Goal: Task Accomplishment & Management: Manage account settings

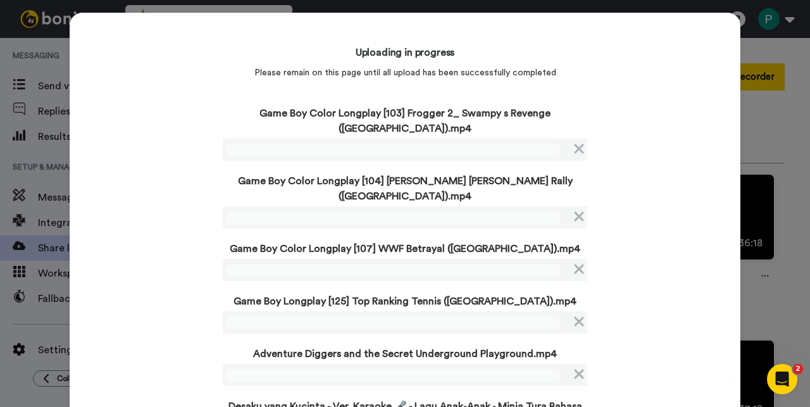
click at [164, 181] on div "Uploading in progress Please remain on this page until all upload has been succ…" at bounding box center [405, 246] width 671 height 467
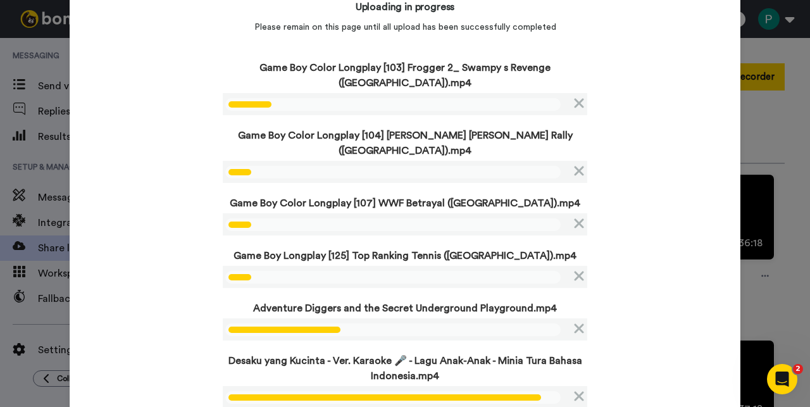
scroll to position [53, 0]
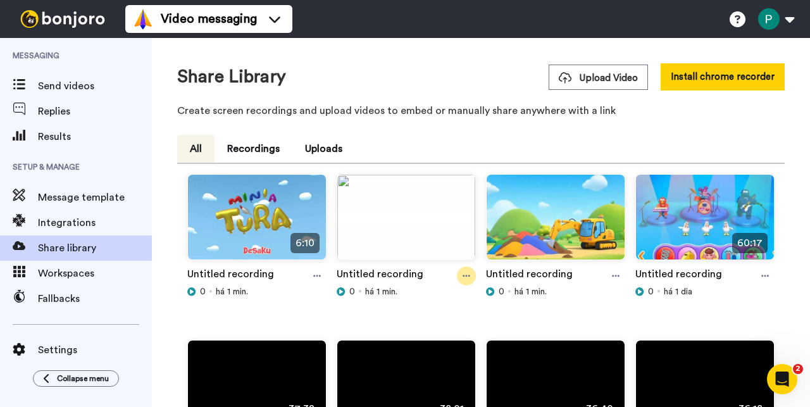
click at [457, 277] on div at bounding box center [466, 276] width 19 height 19
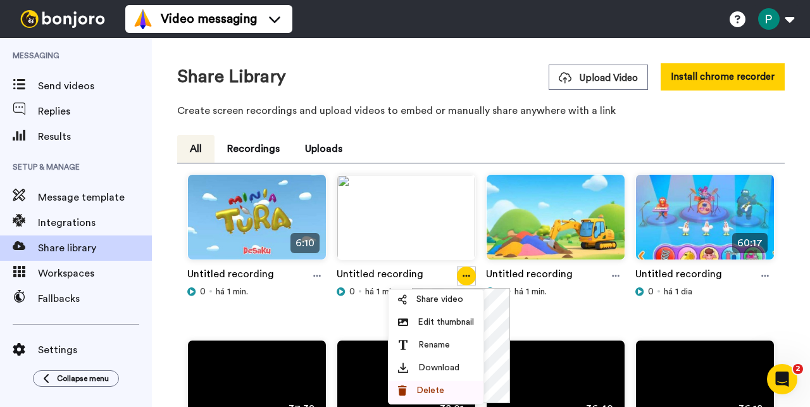
click at [436, 387] on span "Delete" at bounding box center [431, 390] width 28 height 13
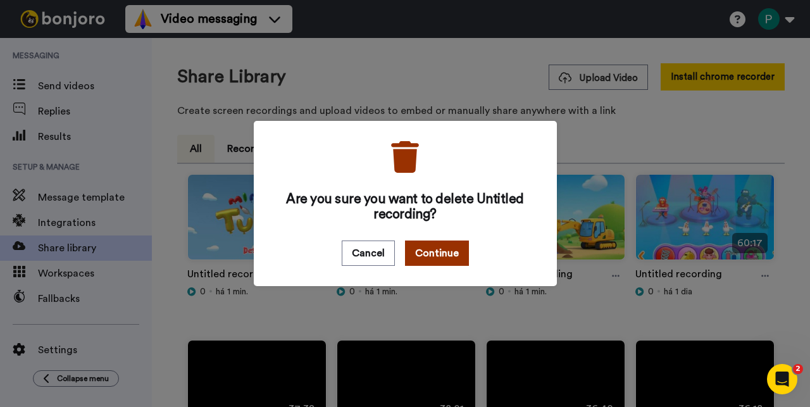
click at [440, 256] on button "Continue" at bounding box center [437, 253] width 64 height 25
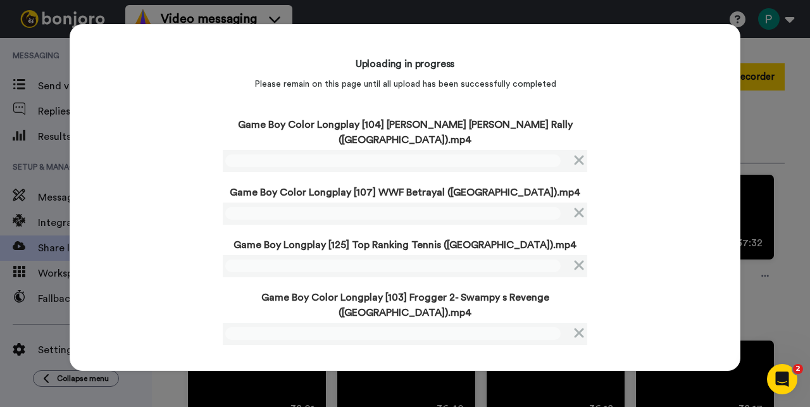
click at [166, 260] on div "Uploading in progress Please remain on this page until all upload has been succ…" at bounding box center [405, 197] width 671 height 347
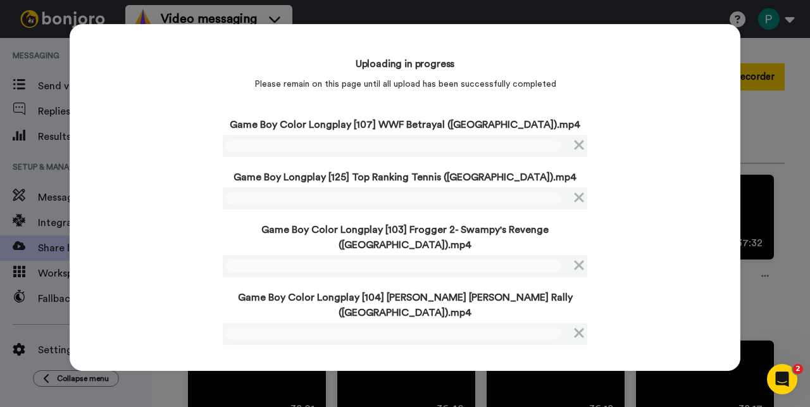
click at [141, 185] on div "Uploading in progress Please remain on this page until all upload has been succ…" at bounding box center [405, 197] width 671 height 347
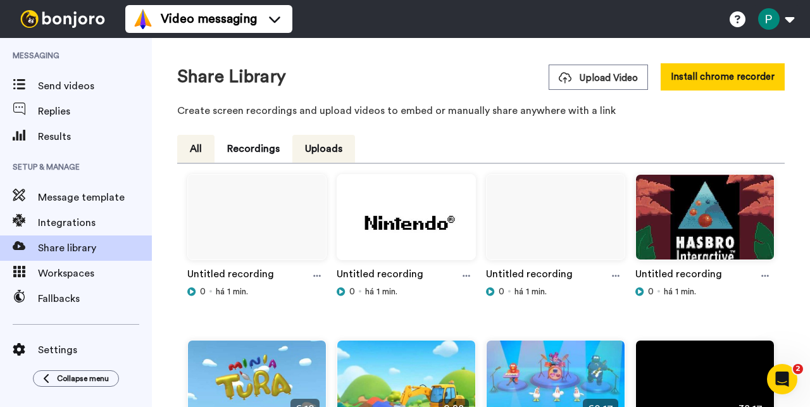
click at [191, 141] on button "All" at bounding box center [195, 149] width 37 height 28
